Goal: Navigation & Orientation: Locate item on page

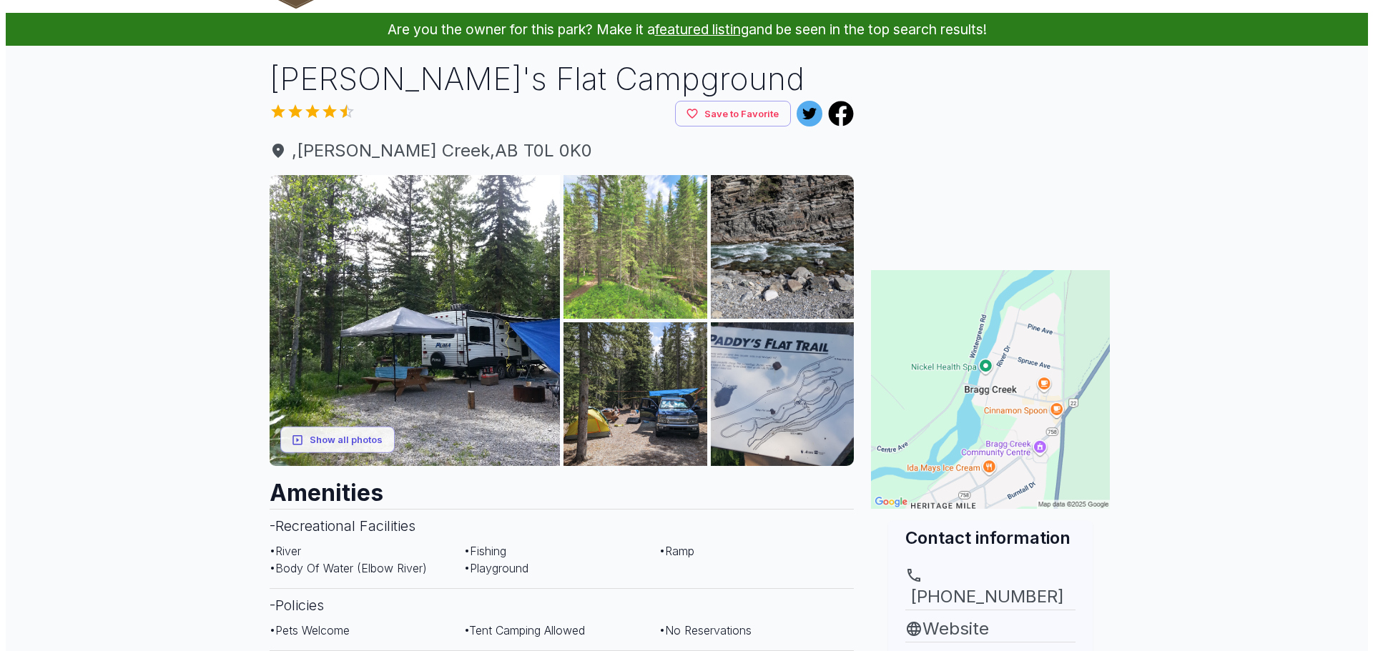
scroll to position [71, 0]
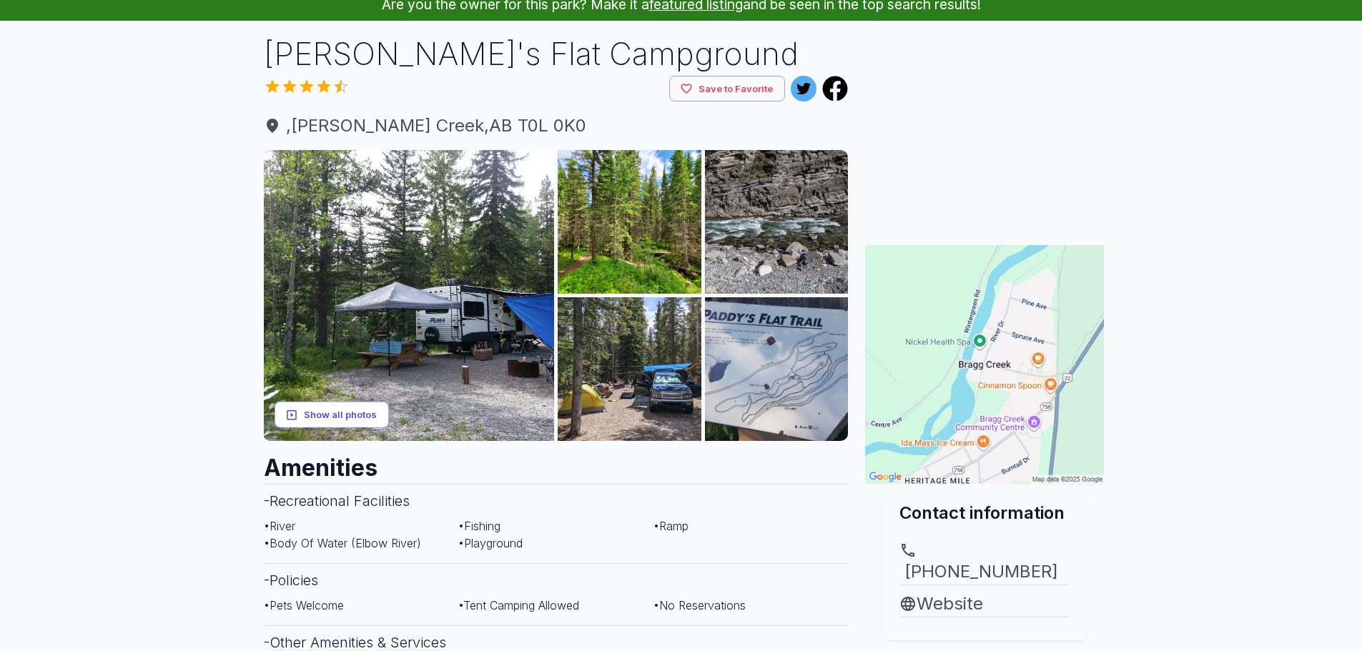
click at [337, 413] on button "Show all photos" at bounding box center [332, 415] width 114 height 26
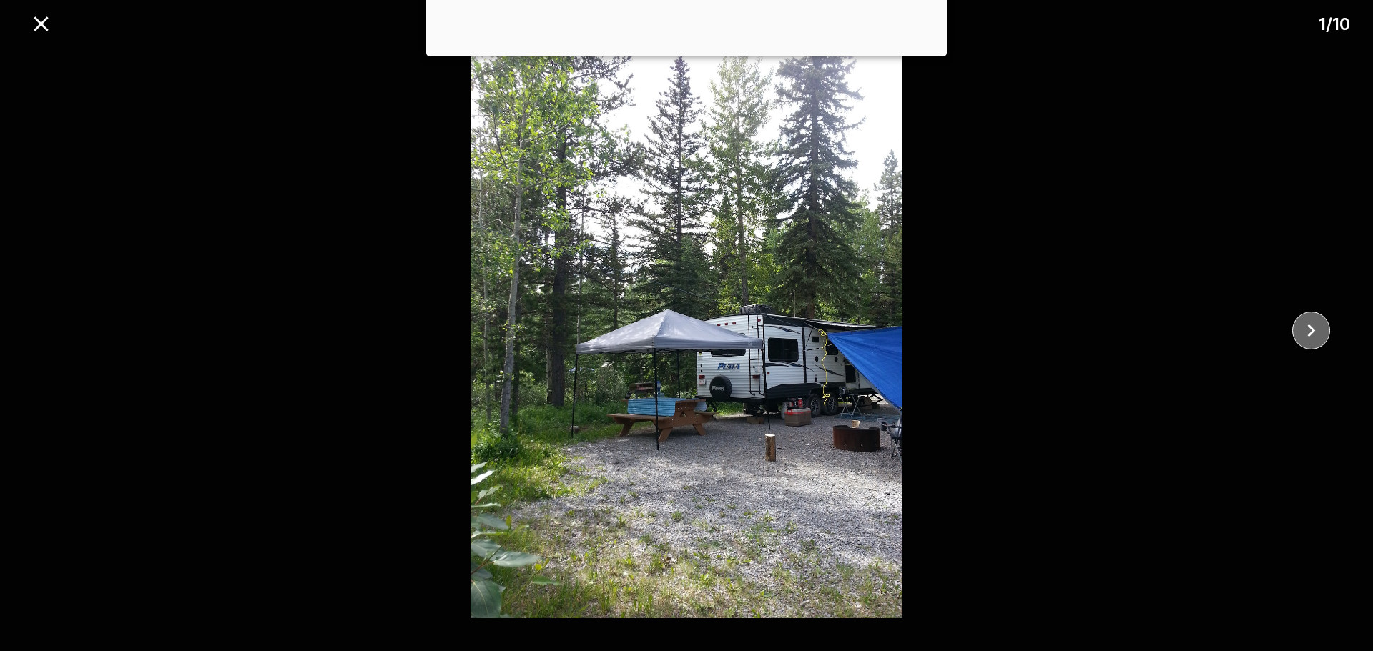
click at [1297, 329] on button "close" at bounding box center [1311, 331] width 38 height 38
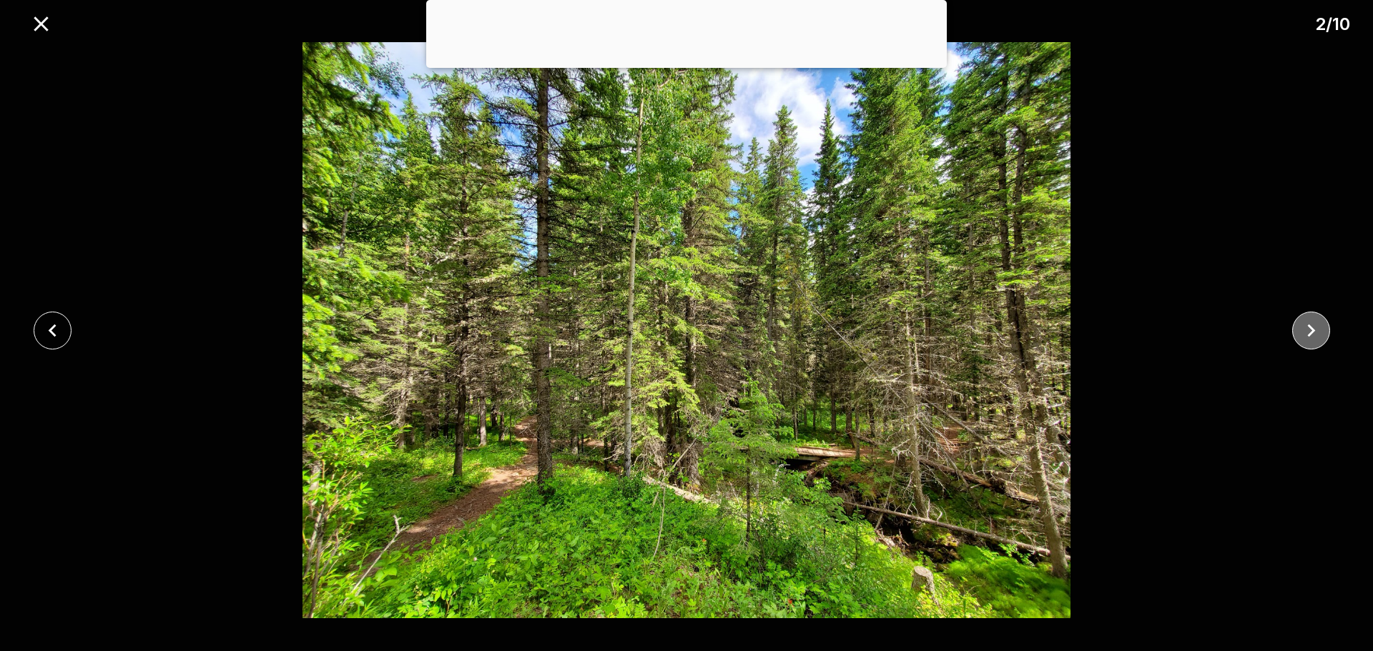
click at [1299, 329] on icon "close" at bounding box center [1310, 330] width 25 height 25
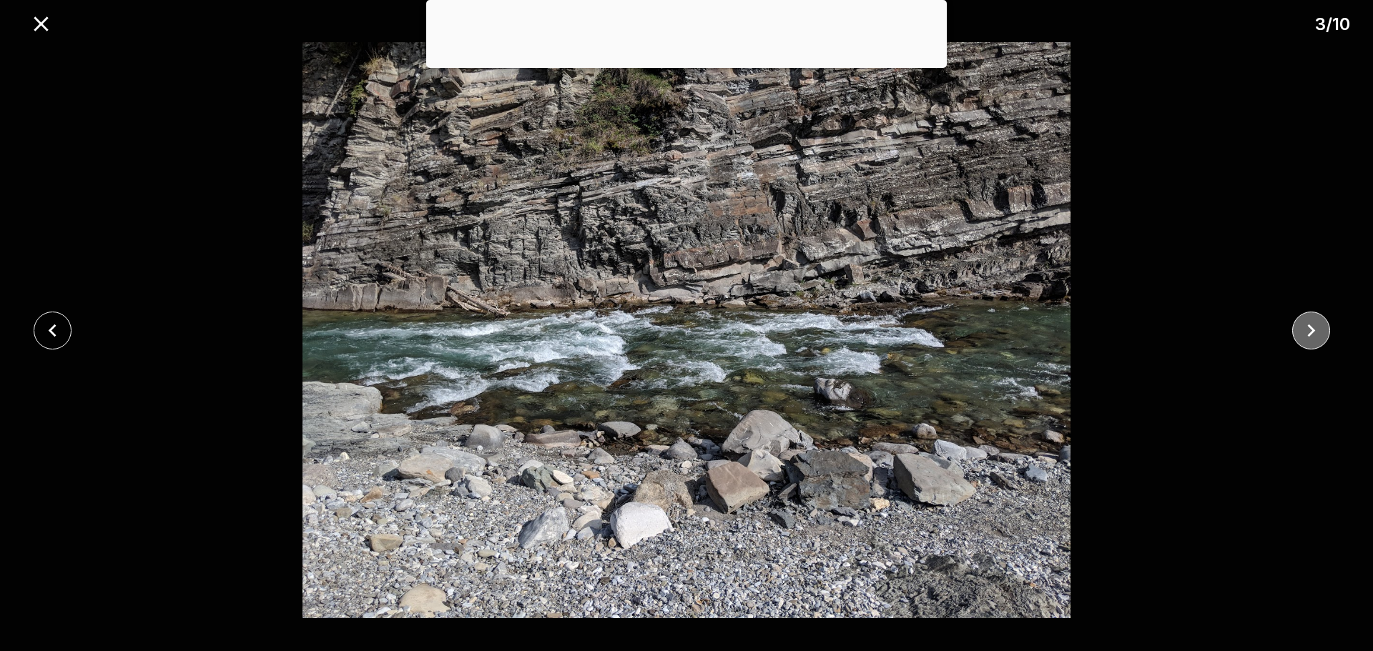
click at [1299, 329] on icon "close" at bounding box center [1310, 330] width 25 height 25
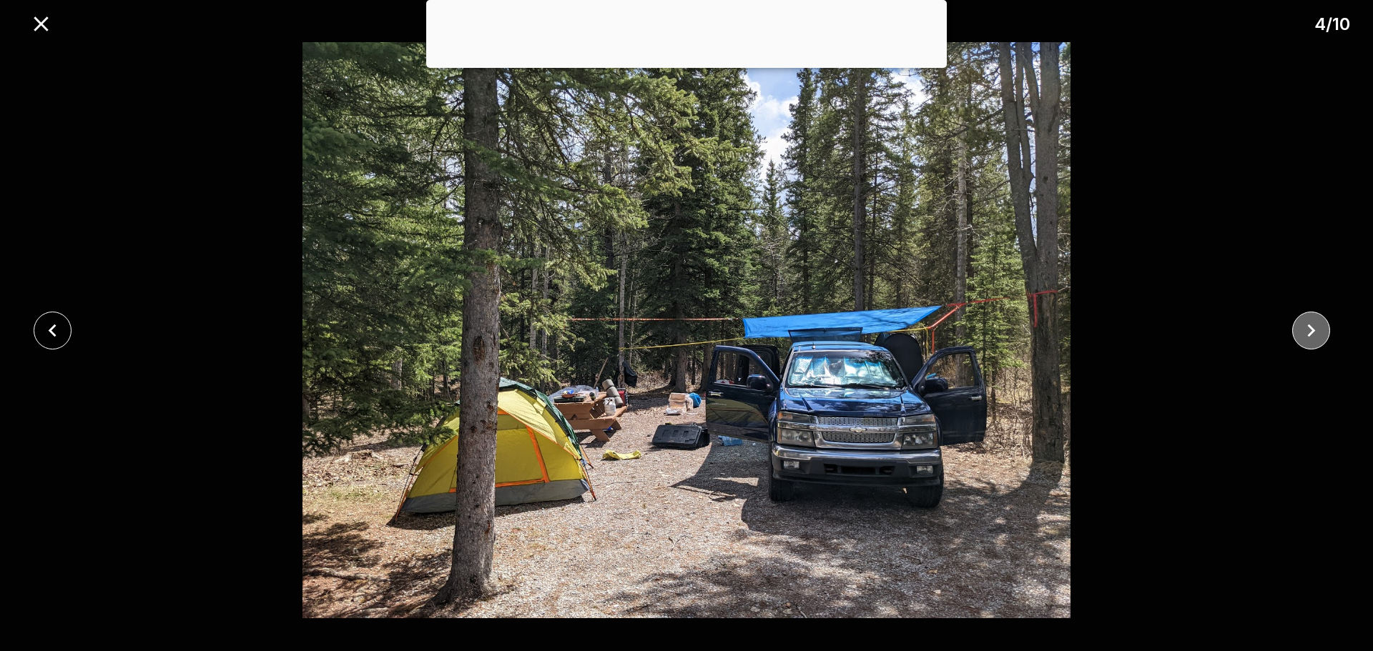
click at [1299, 331] on icon "close" at bounding box center [1310, 330] width 25 height 25
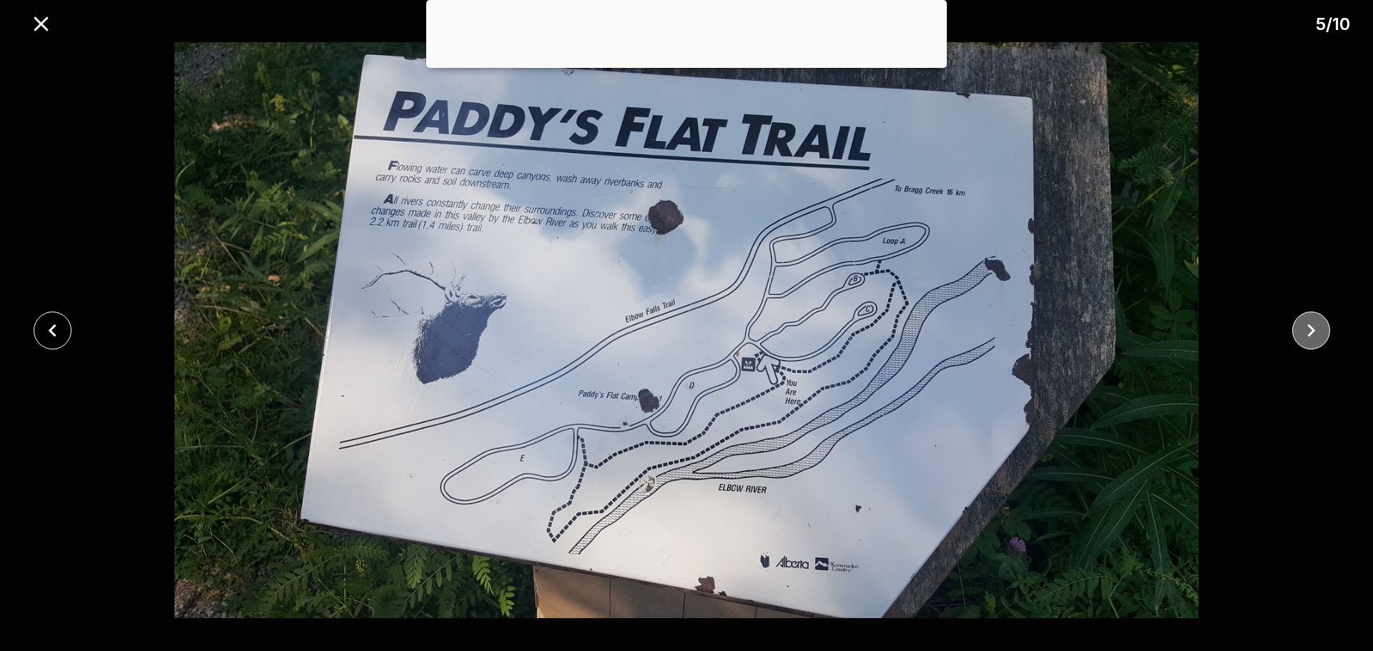
click at [1299, 331] on icon "close" at bounding box center [1310, 330] width 25 height 25
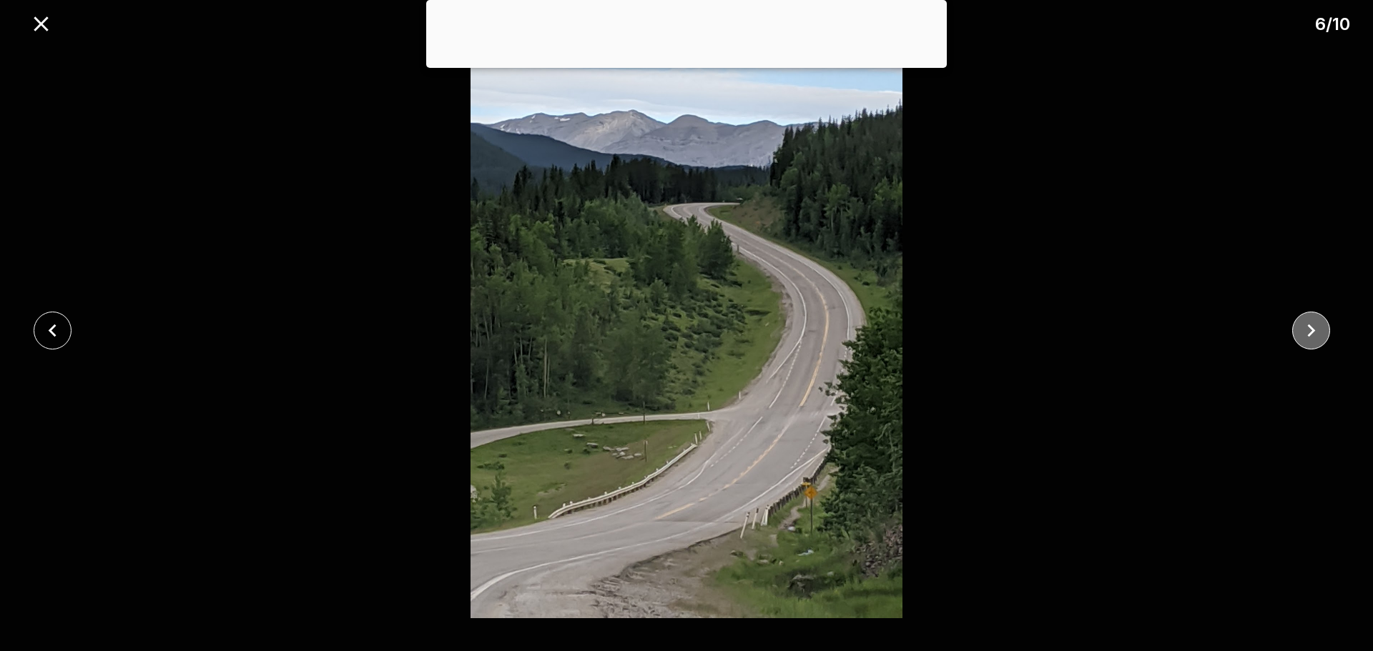
click at [1299, 331] on icon "close" at bounding box center [1310, 330] width 25 height 25
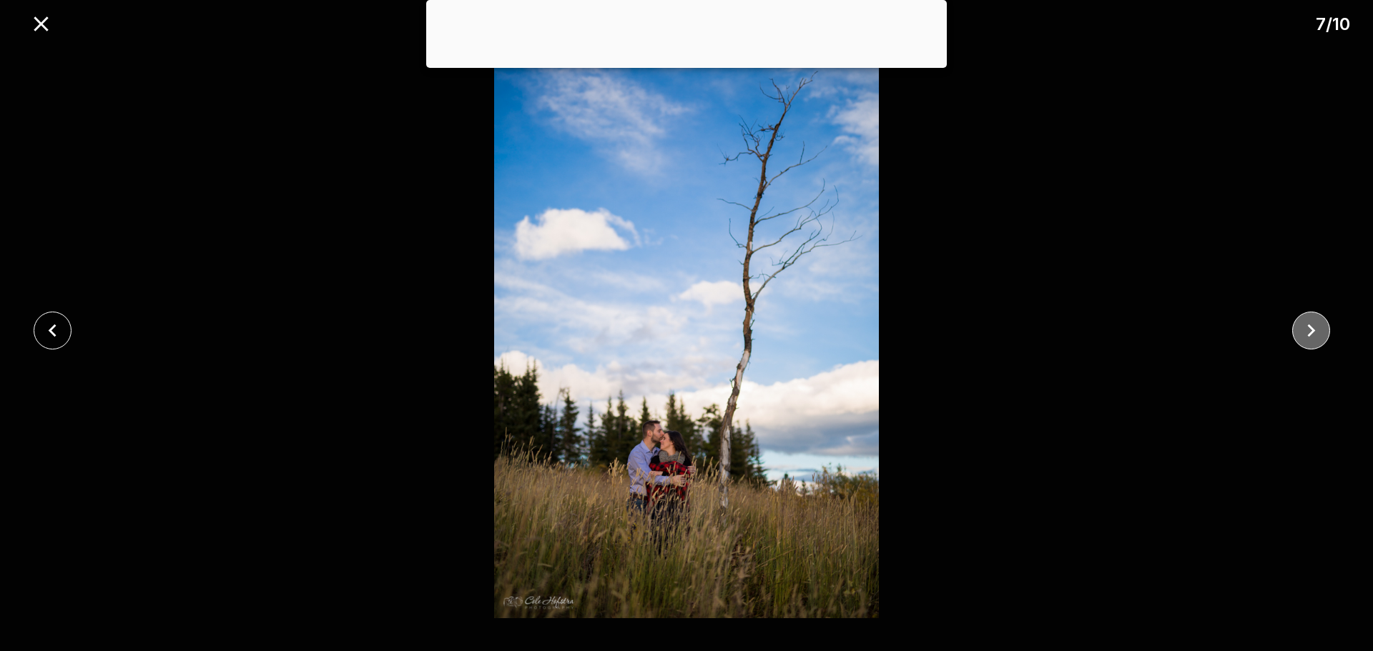
click at [1299, 331] on icon "close" at bounding box center [1310, 330] width 25 height 25
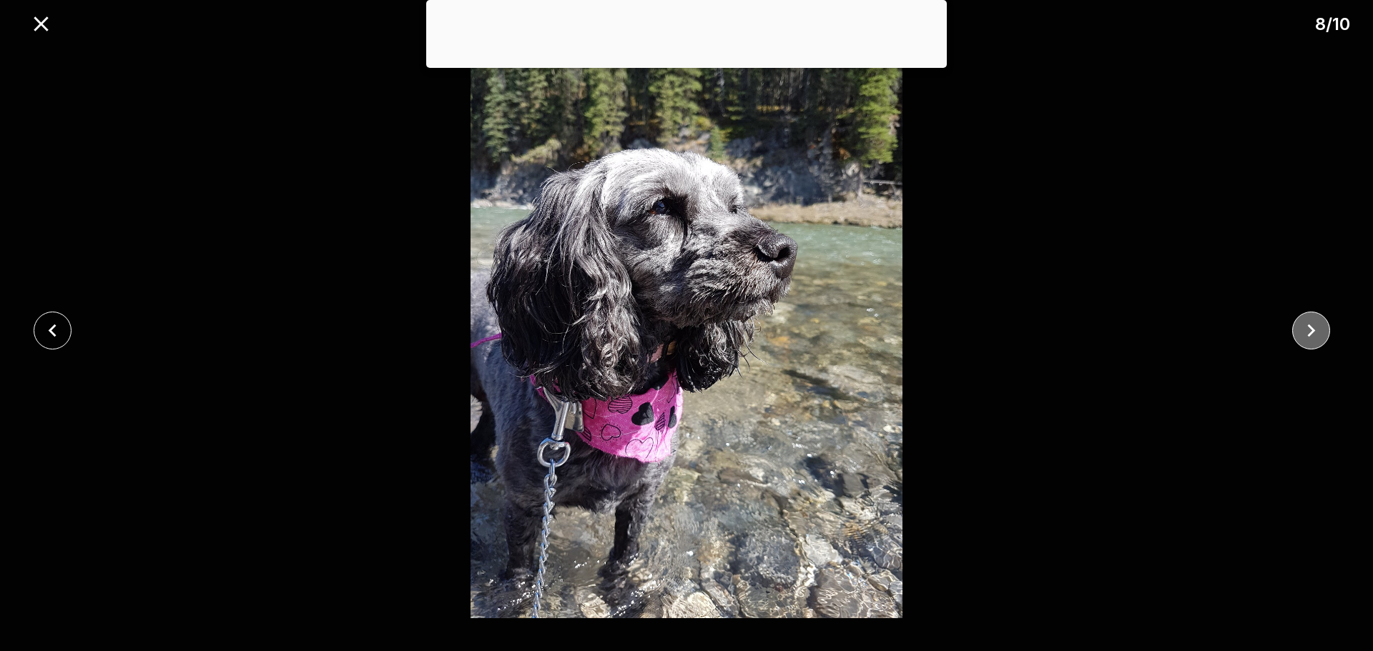
click at [1299, 331] on icon "close" at bounding box center [1310, 330] width 25 height 25
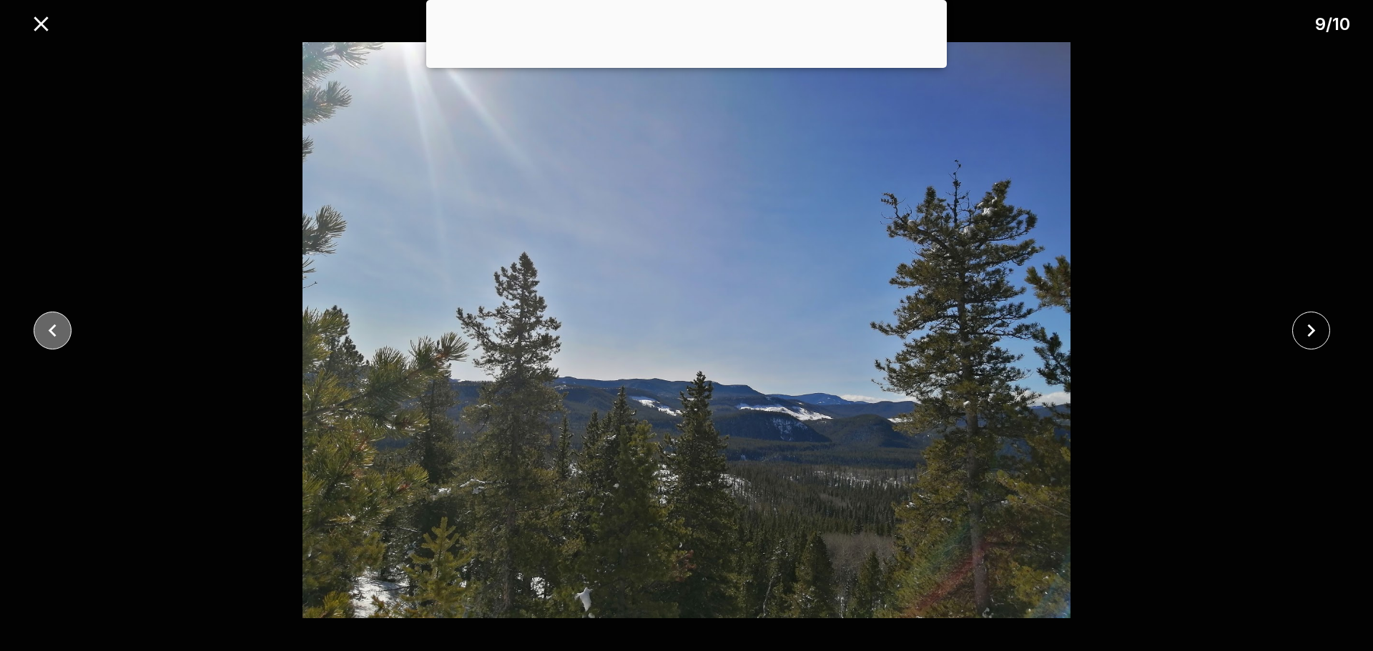
click at [54, 334] on icon "close" at bounding box center [53, 330] width 8 height 13
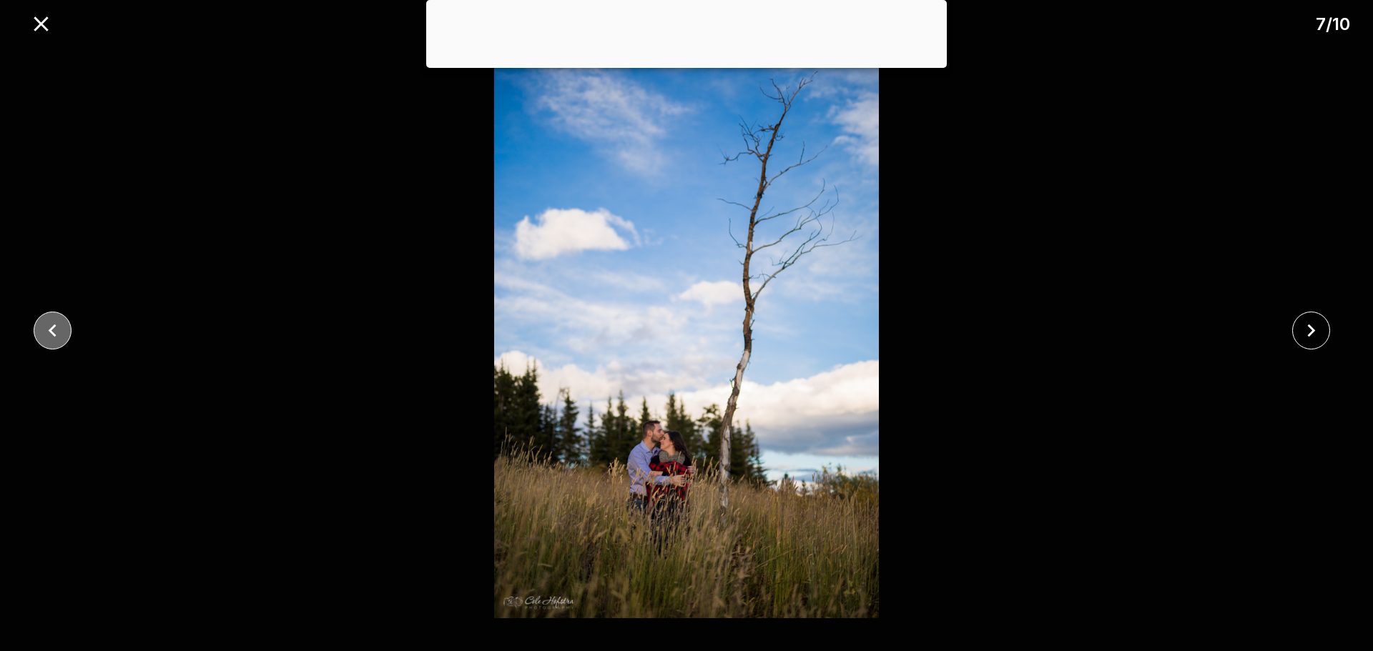
click at [54, 334] on icon "close" at bounding box center [53, 330] width 8 height 13
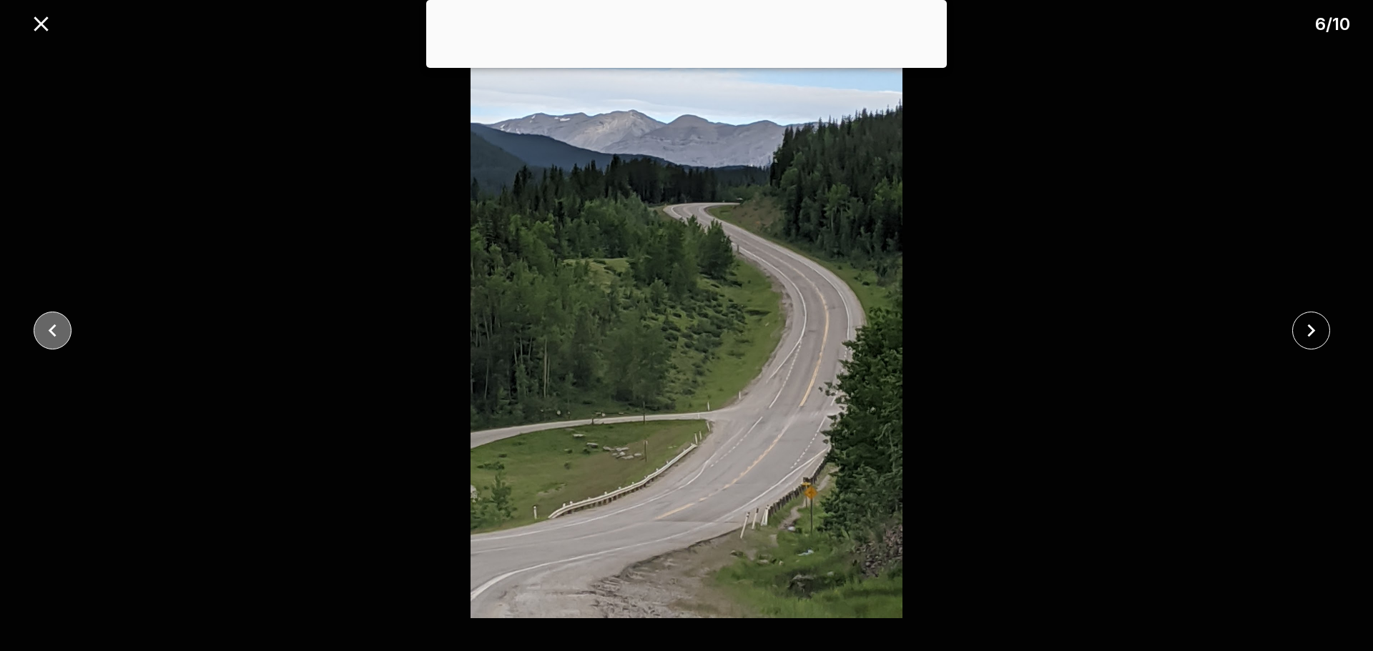
click at [54, 334] on icon "close" at bounding box center [53, 330] width 8 height 13
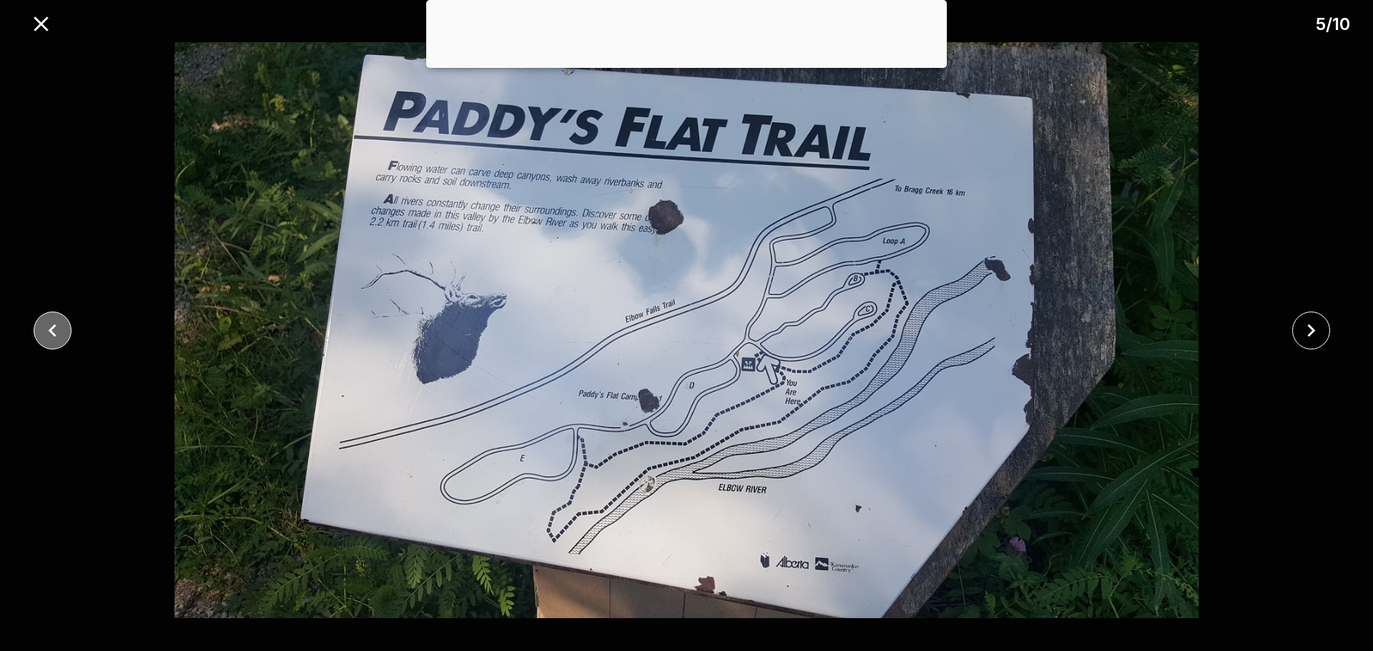
click at [54, 334] on icon "close" at bounding box center [53, 330] width 8 height 13
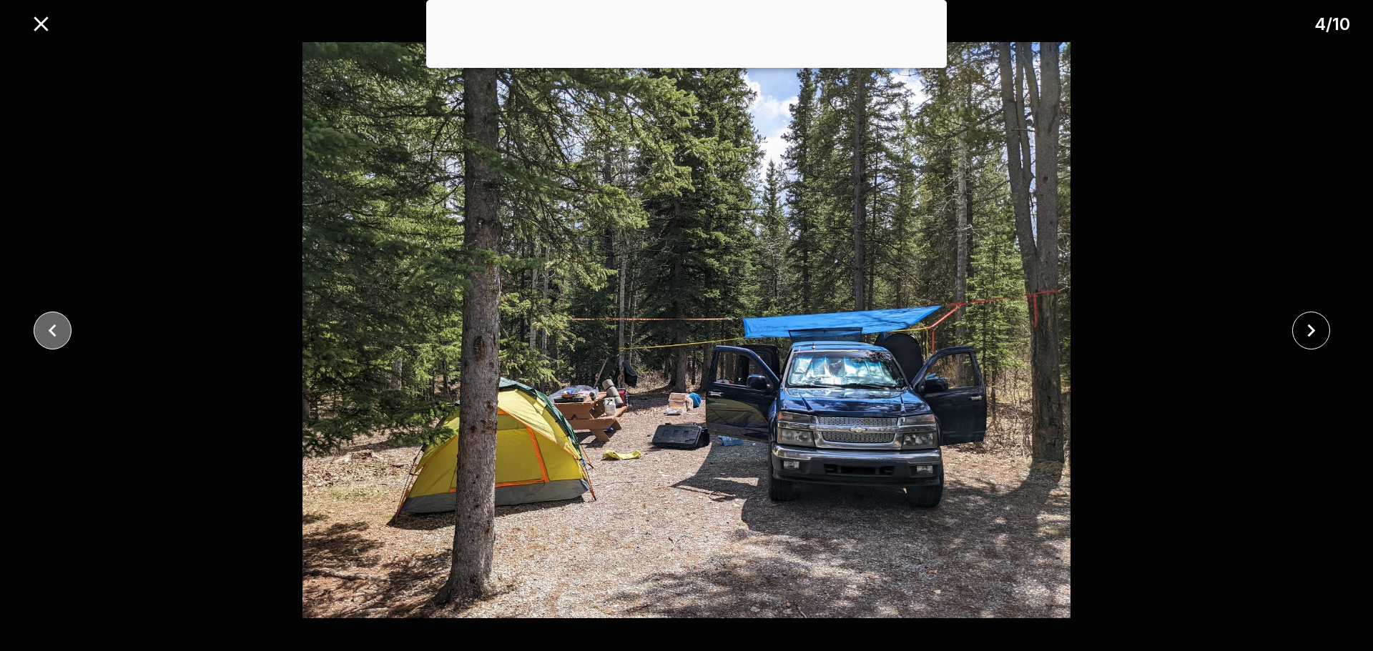
click at [55, 334] on icon "close" at bounding box center [53, 330] width 8 height 13
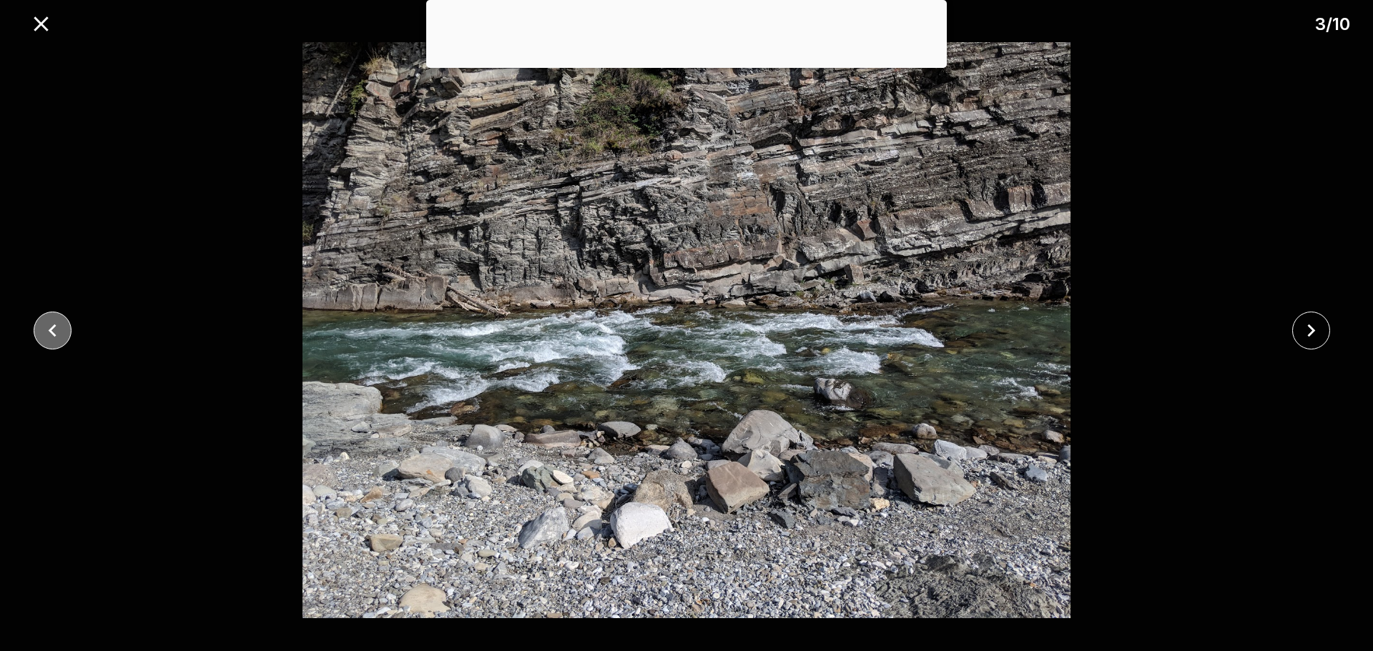
click at [52, 327] on icon "close" at bounding box center [53, 330] width 8 height 13
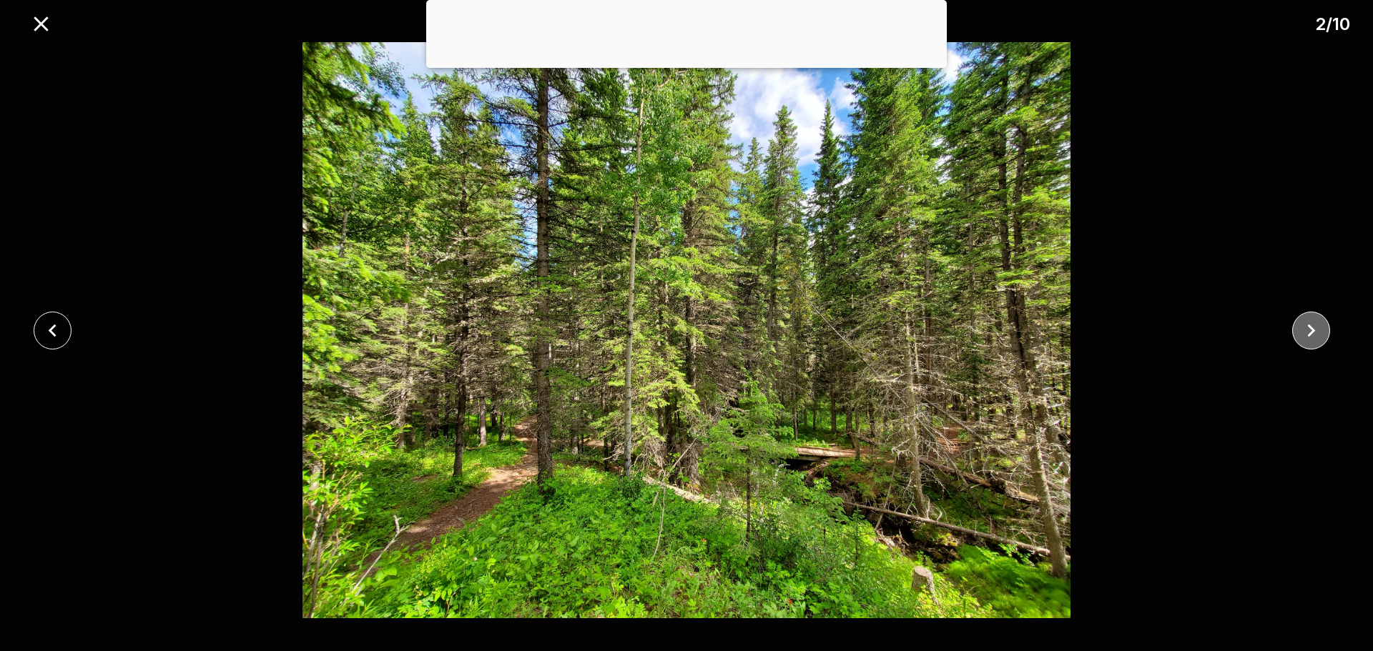
click at [1312, 336] on icon "close" at bounding box center [1310, 330] width 25 height 25
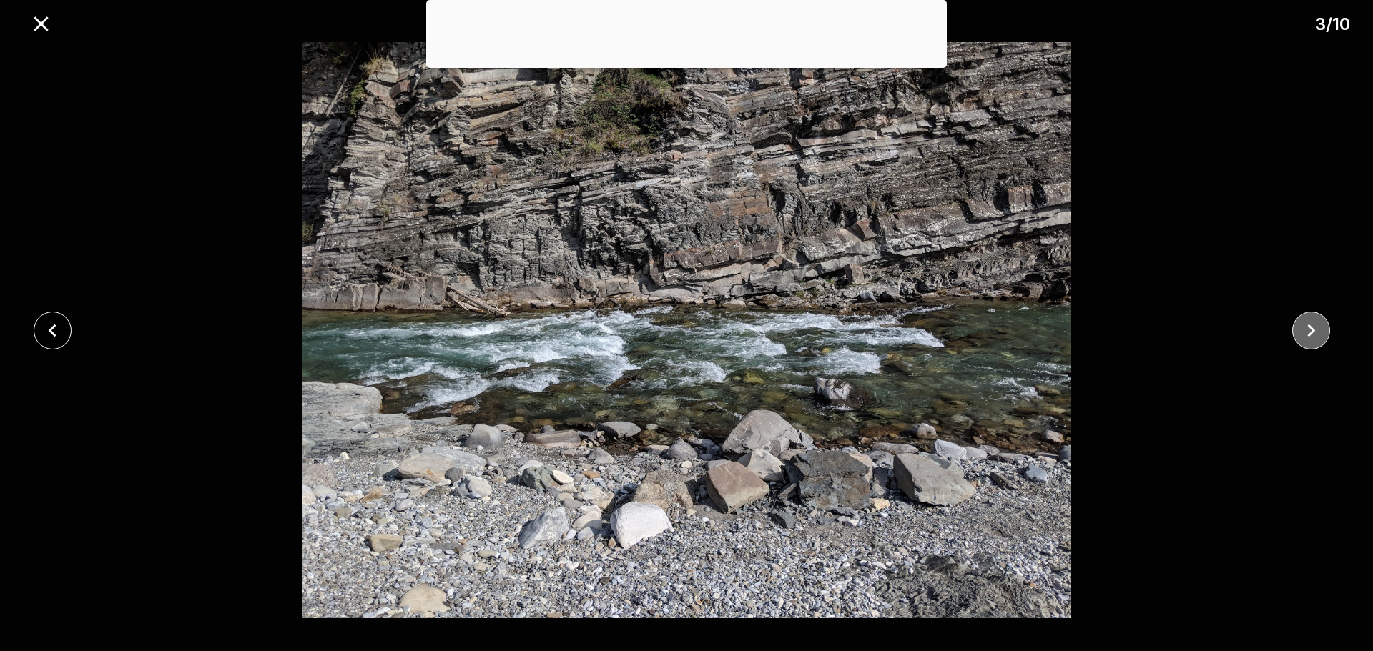
click at [1311, 335] on icon "close" at bounding box center [1310, 330] width 25 height 25
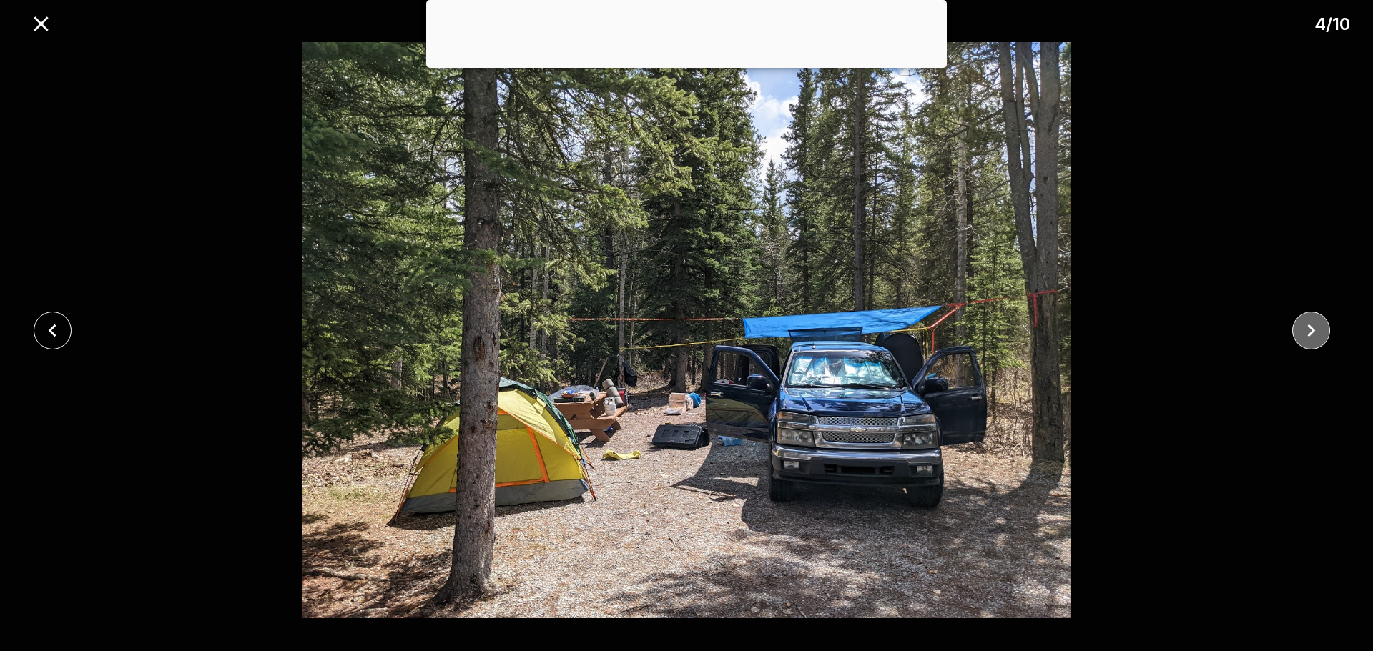
click at [1311, 335] on icon "close" at bounding box center [1310, 330] width 25 height 25
